Goal: Navigation & Orientation: Find specific page/section

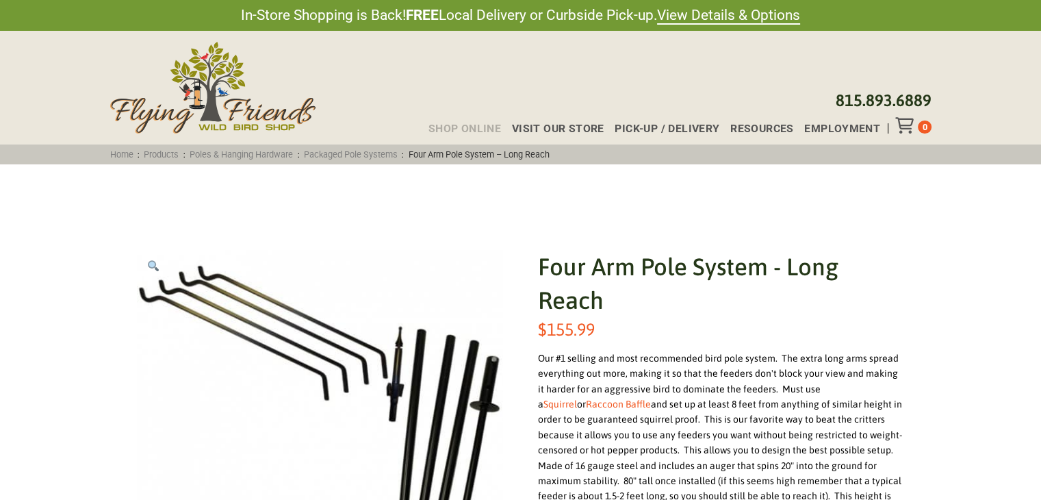
click at [487, 126] on span "Shop Online" at bounding box center [465, 128] width 73 height 11
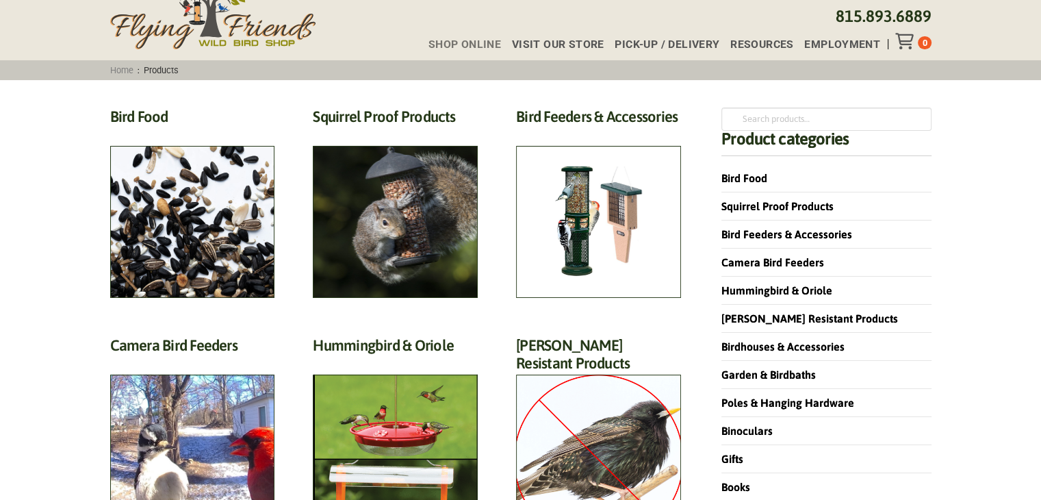
scroll to position [99, 0]
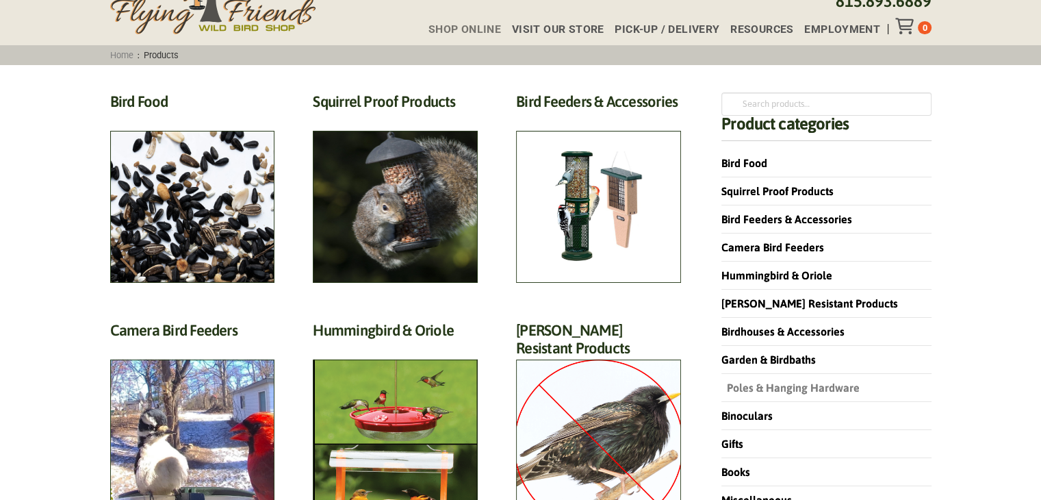
click at [776, 384] on link "Poles & Hanging Hardware" at bounding box center [791, 387] width 138 height 12
